Goal: Task Accomplishment & Management: Complete application form

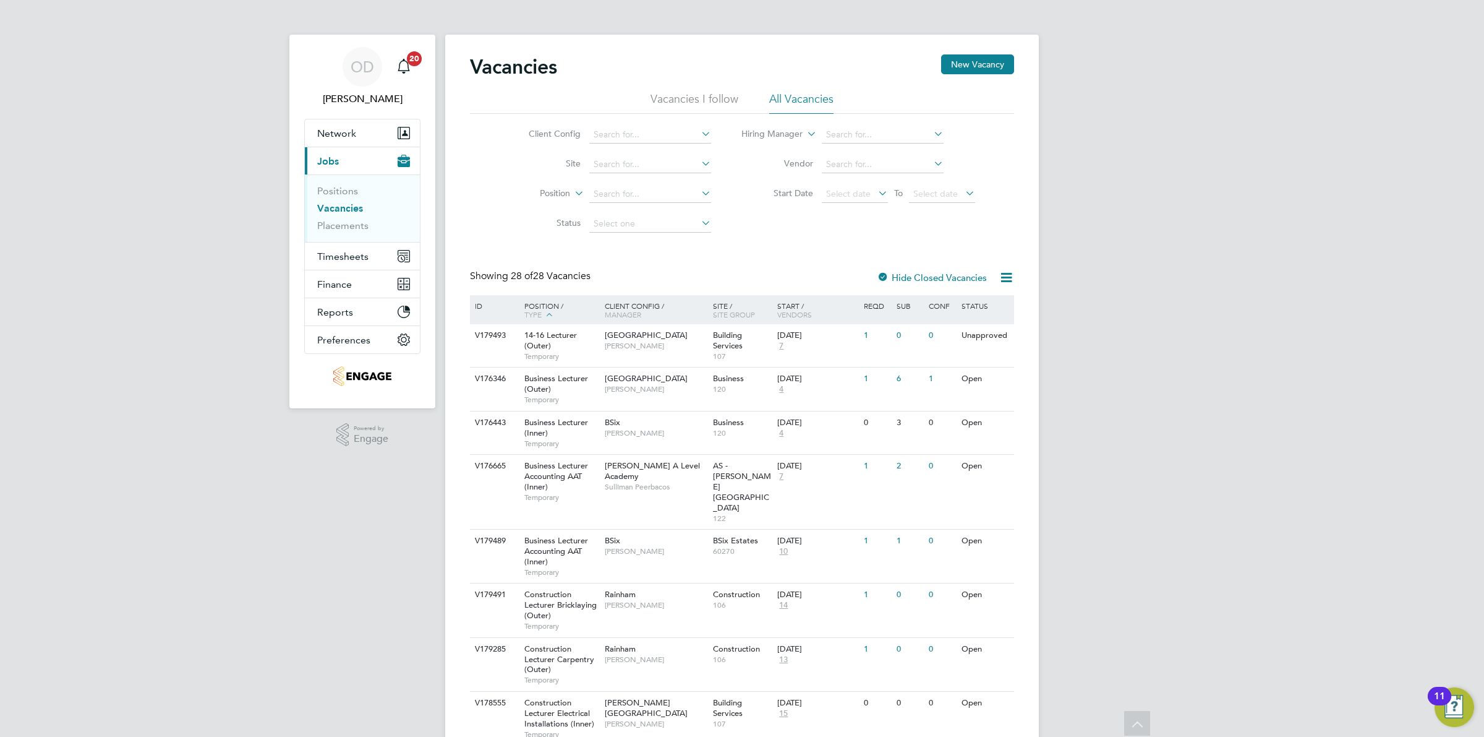
scroll to position [970, 0]
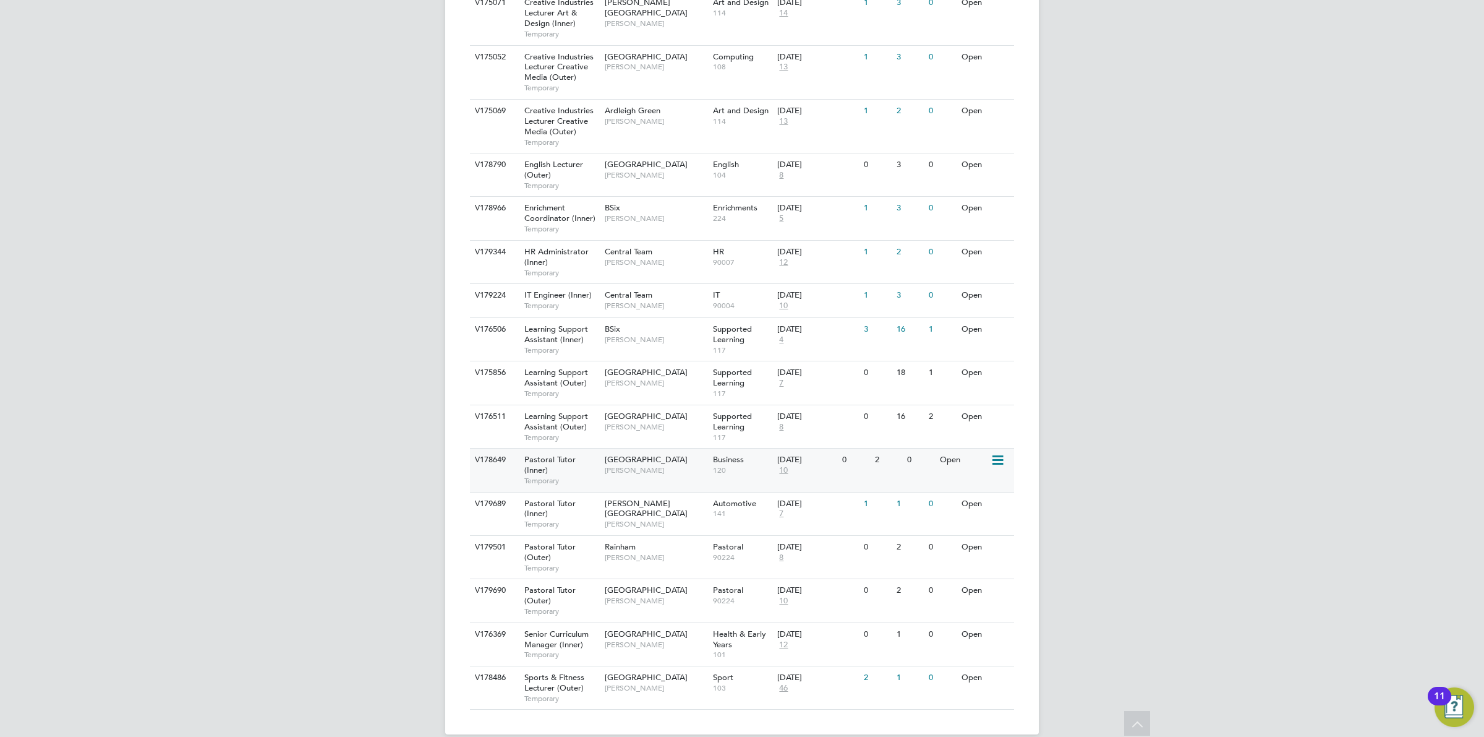
click at [874, 461] on div "V178649 Pastoral Tutor (Inner) Temporary [GEOGRAPHIC_DATA] [PERSON_NAME] Busine…" at bounding box center [742, 469] width 544 height 43
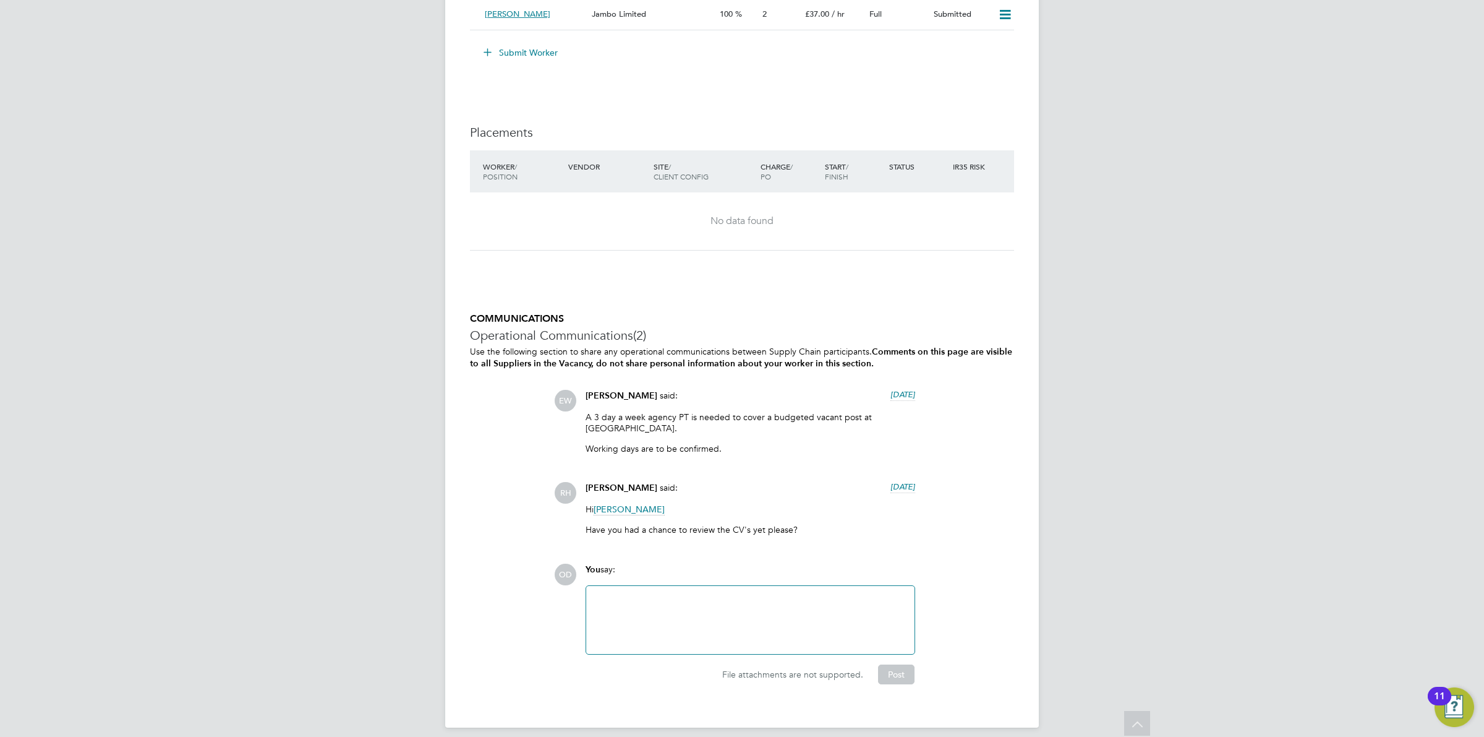
scroll to position [2283, 0]
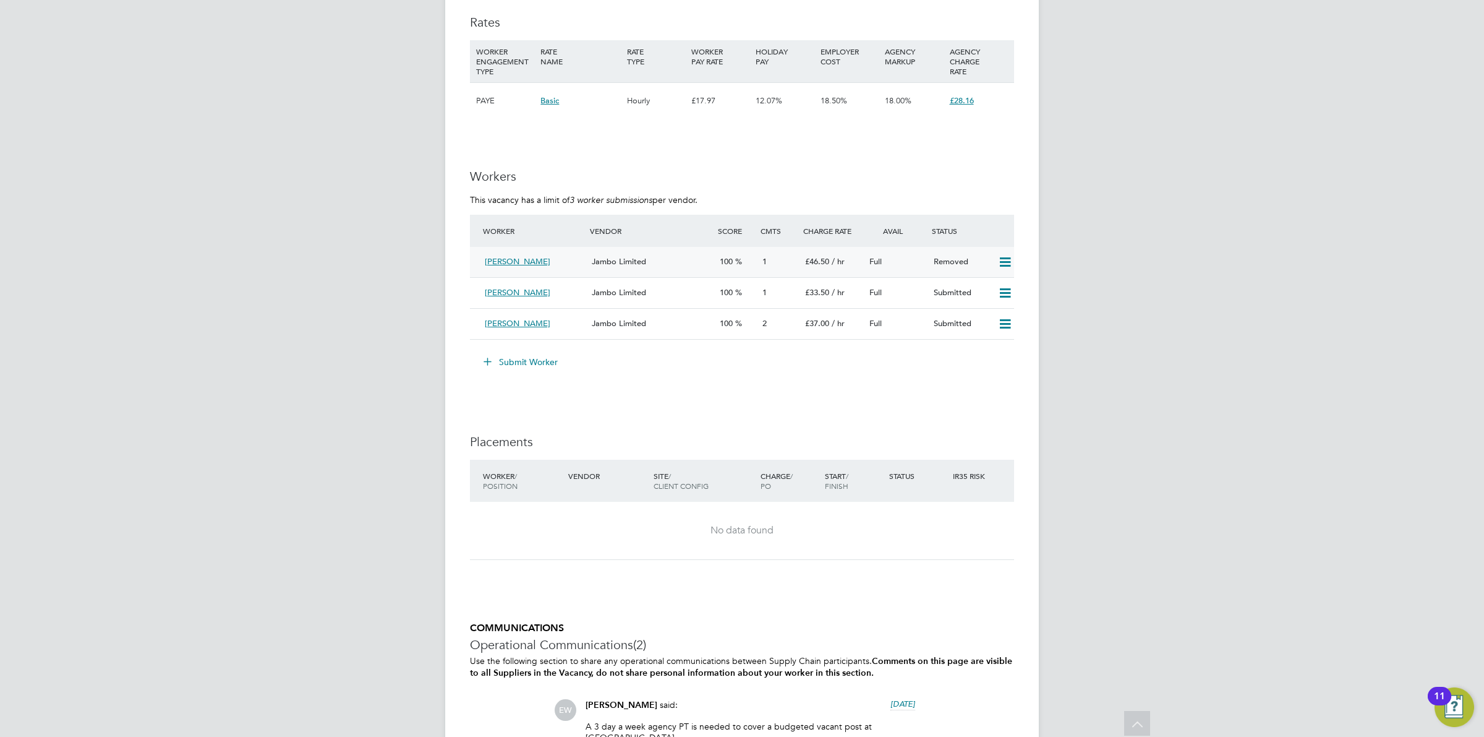
click at [1003, 262] on icon at bounding box center [1005, 262] width 15 height 10
click at [513, 362] on button "Submit Worker" at bounding box center [521, 362] width 93 height 20
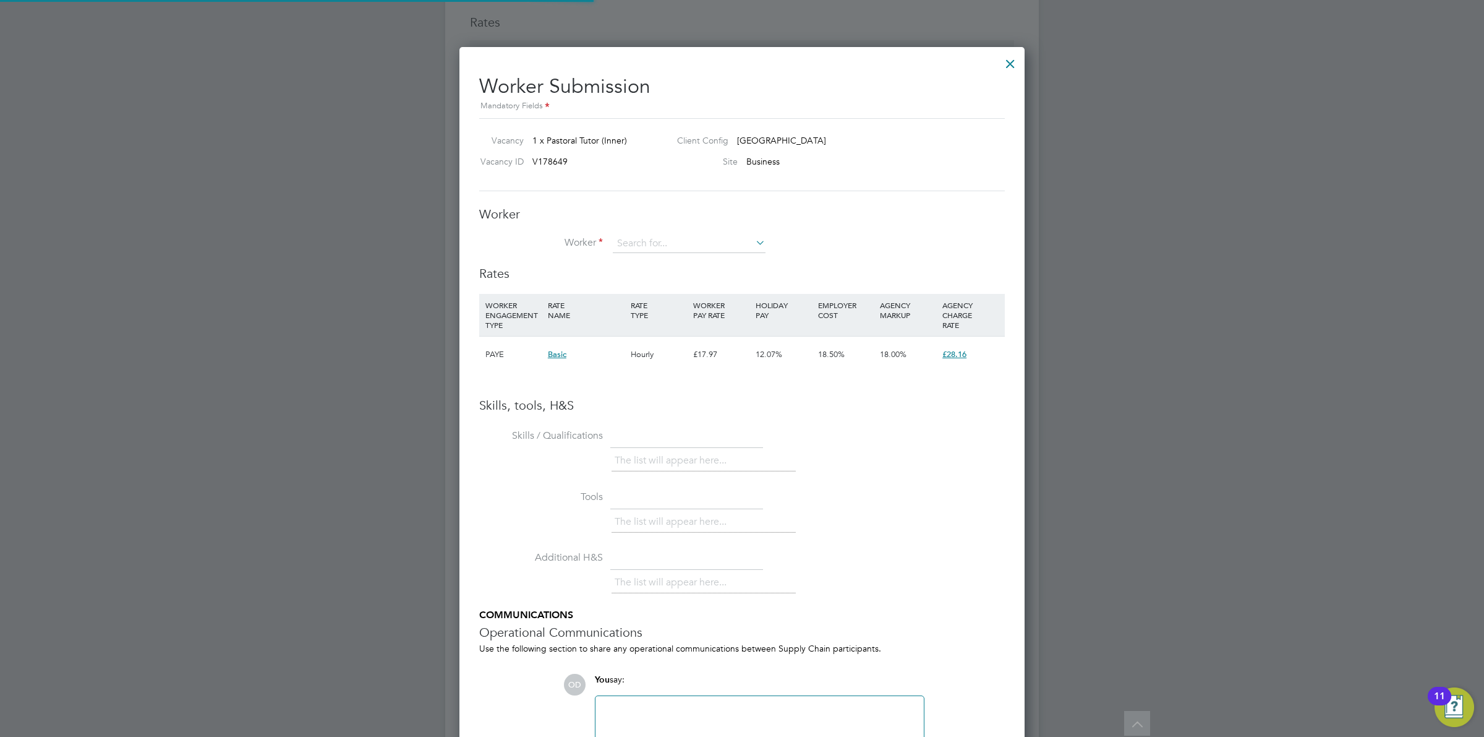
scroll to position [19, 193]
click at [1013, 59] on div at bounding box center [1010, 60] width 22 height 22
